Goal: Information Seeking & Learning: Compare options

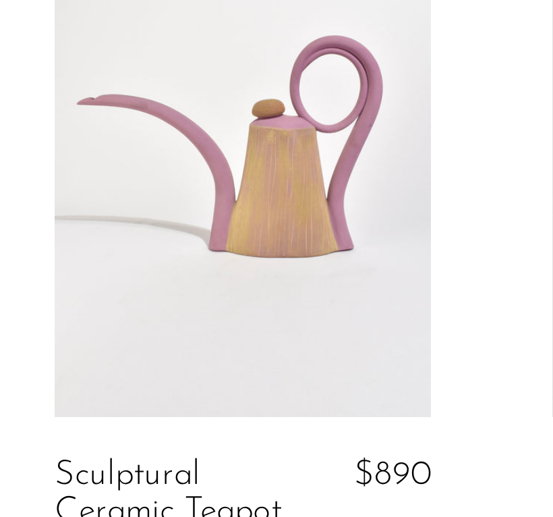
scroll to position [2283, 0]
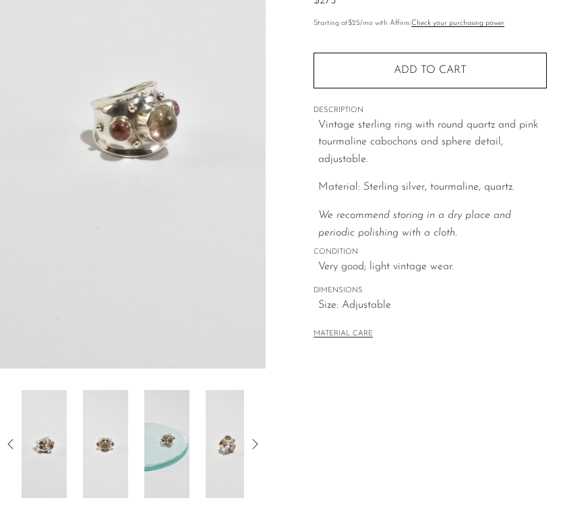
scroll to position [565, 0]
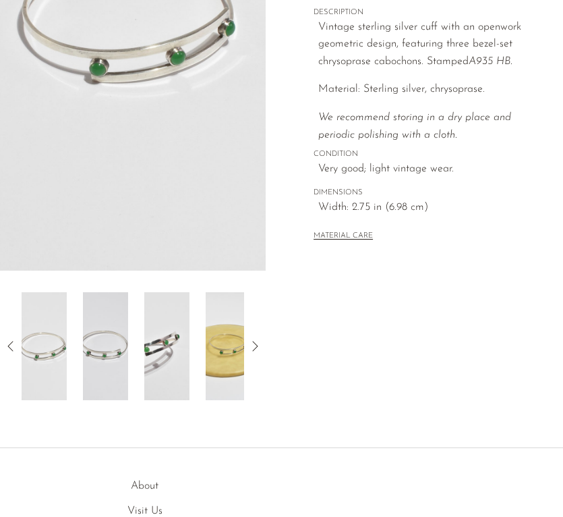
scroll to position [364, 0]
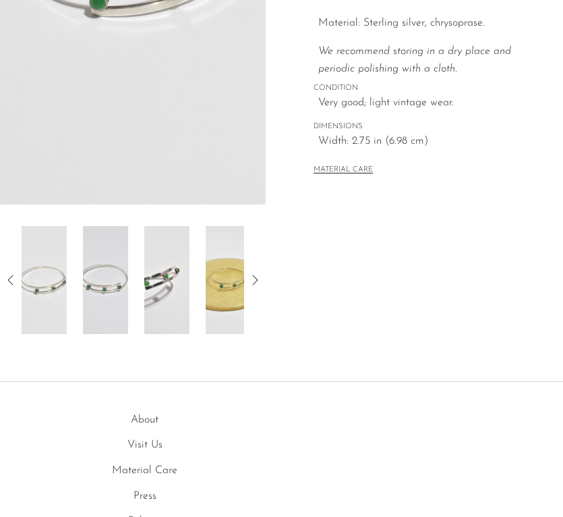
click at [171, 301] on img at bounding box center [166, 280] width 45 height 108
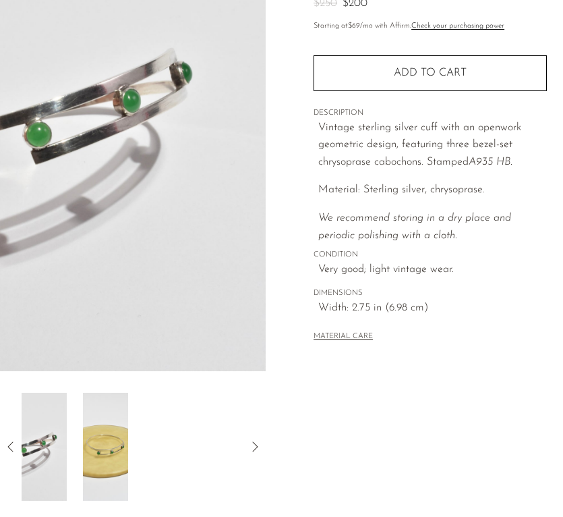
scroll to position [183, 0]
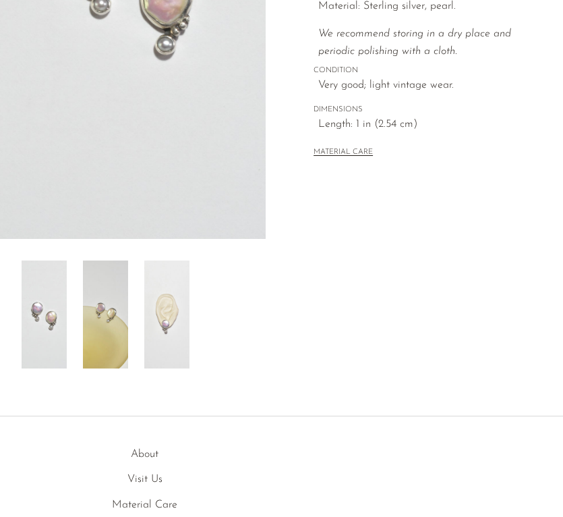
scroll to position [371, 0]
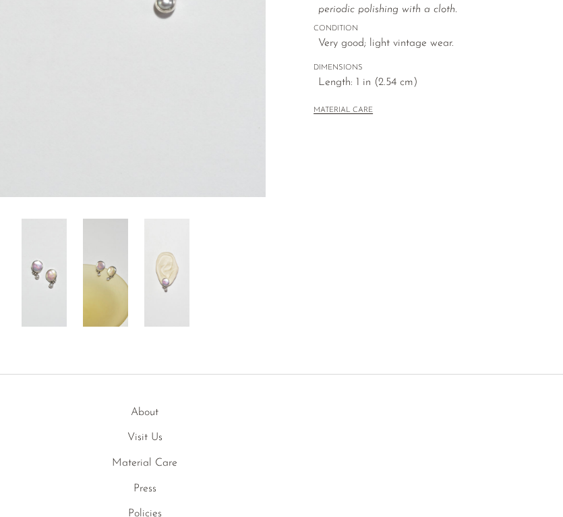
click at [159, 293] on img at bounding box center [166, 273] width 45 height 108
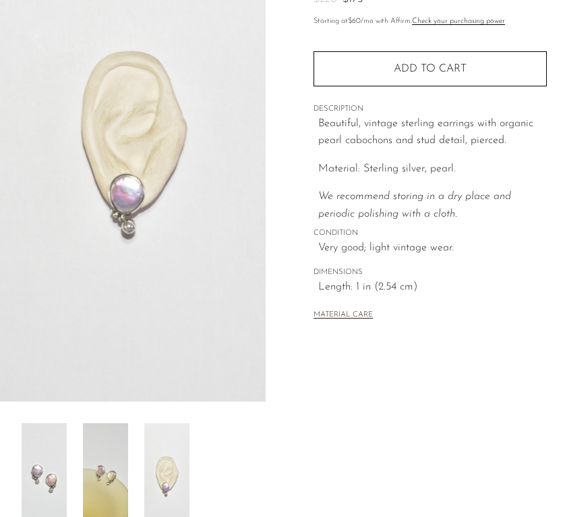
scroll to position [154, 0]
